Goal: Check status: Check status

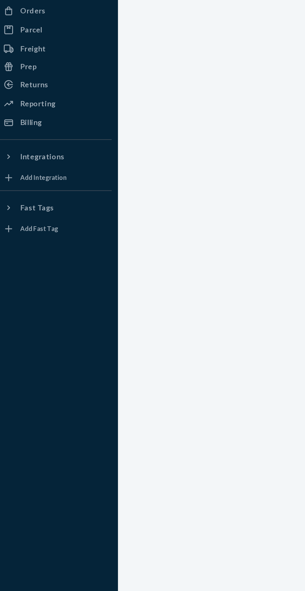
scroll to position [1, 0]
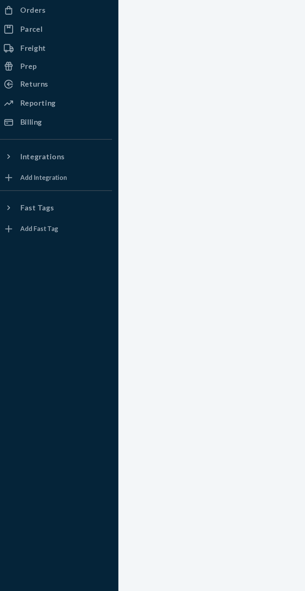
click at [50, 127] on div "Prep" at bounding box center [37, 127] width 66 height 9
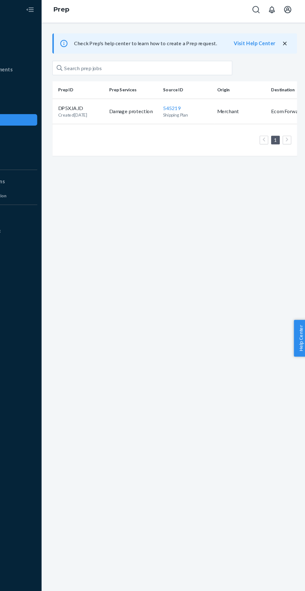
click at [114, 98] on p "DP5XJAJD" at bounding box center [101, 96] width 25 height 6
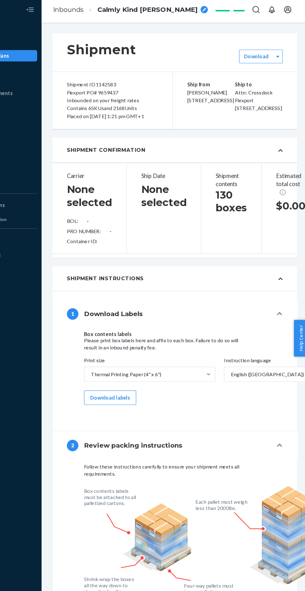
type input "BA574921"
type input "688896224"
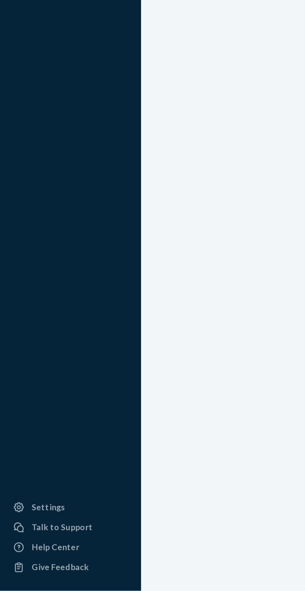
scroll to position [54, 0]
click at [21, 544] on div "Settings" at bounding box center [26, 546] width 18 height 6
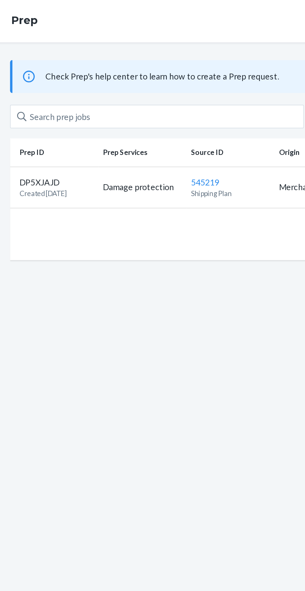
scroll to position [54, 0]
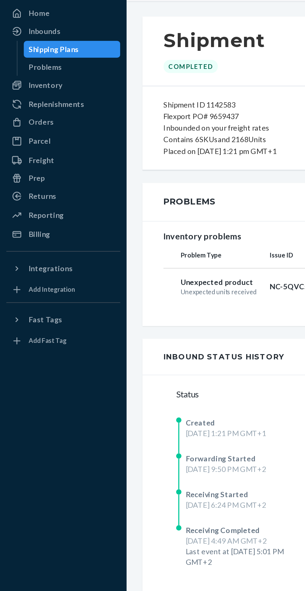
click at [44, 129] on div "Prep" at bounding box center [37, 127] width 66 height 9
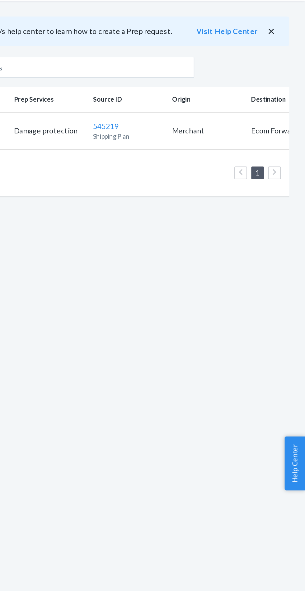
click at [261, 41] on button "Visit Help Center" at bounding box center [259, 40] width 36 height 6
